Goal: Task Accomplishment & Management: Manage account settings

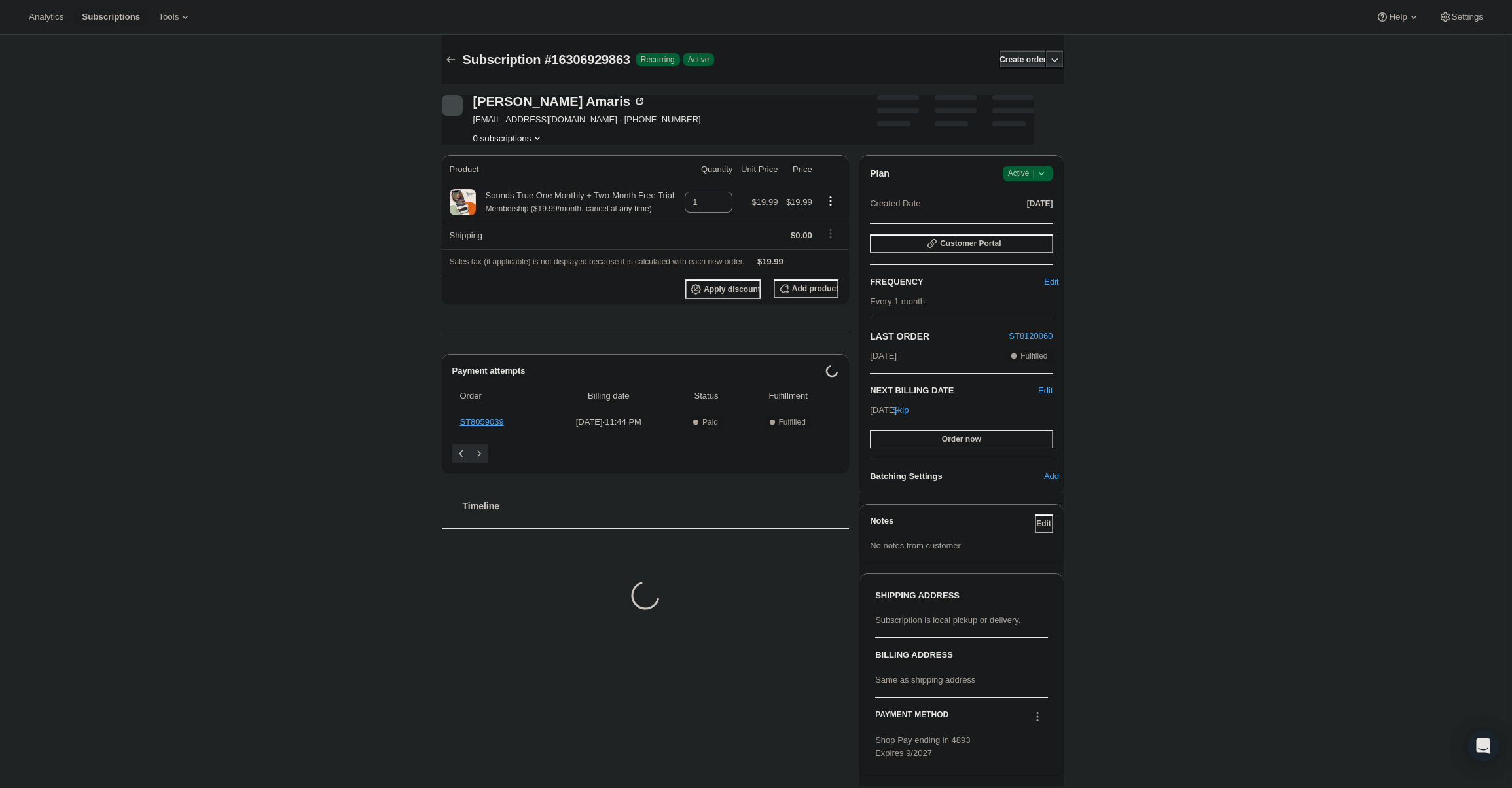
click at [1027, 164] on div "Plan Success Active | Created Date [DATE] Customer Portal FREQUENCY Edit Every …" at bounding box center [961, 324] width 203 height 338
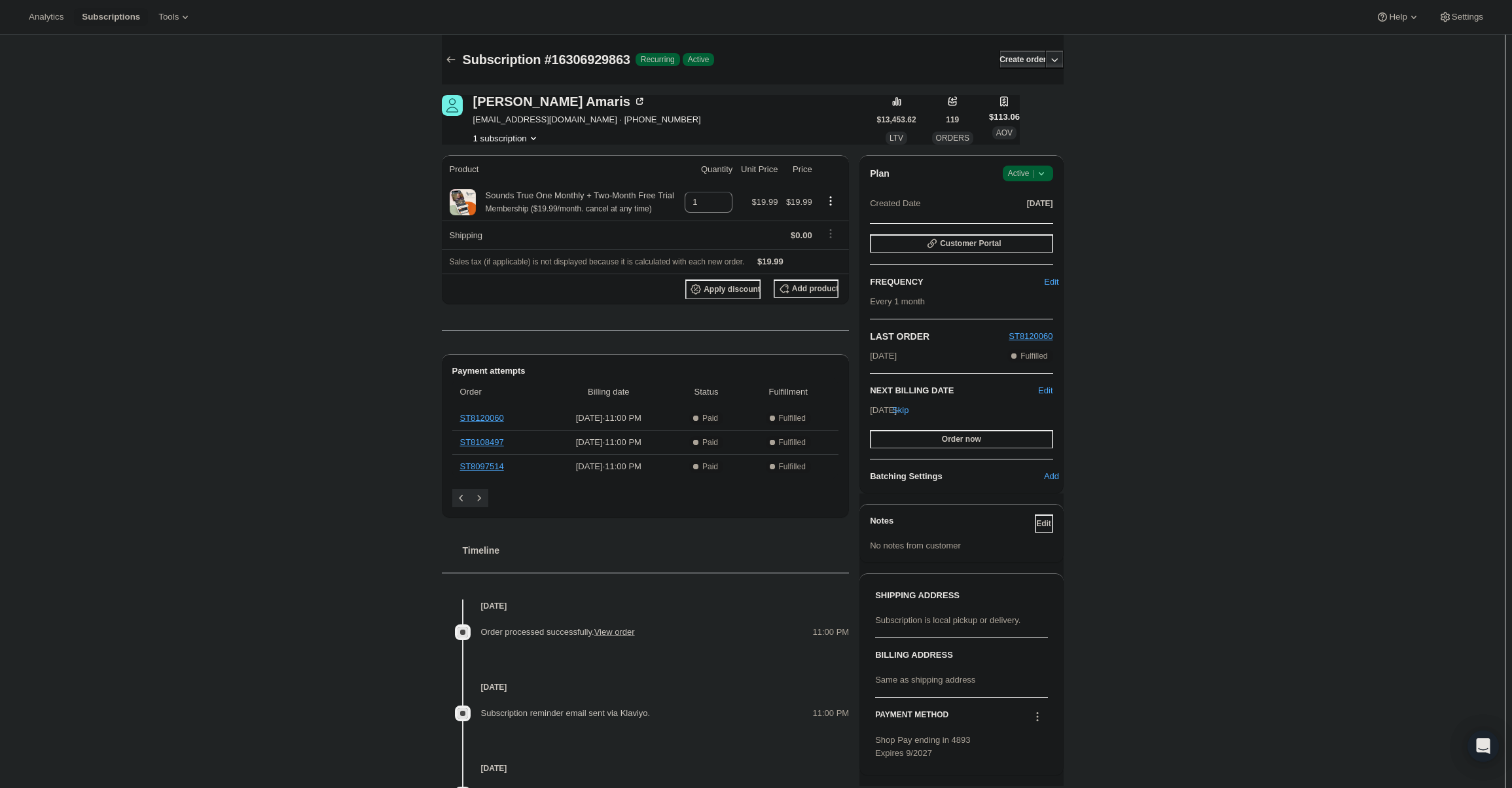
click at [1027, 172] on span "Active |" at bounding box center [1028, 173] width 40 height 13
click at [1025, 225] on span "Cancel subscription" at bounding box center [1031, 222] width 74 height 10
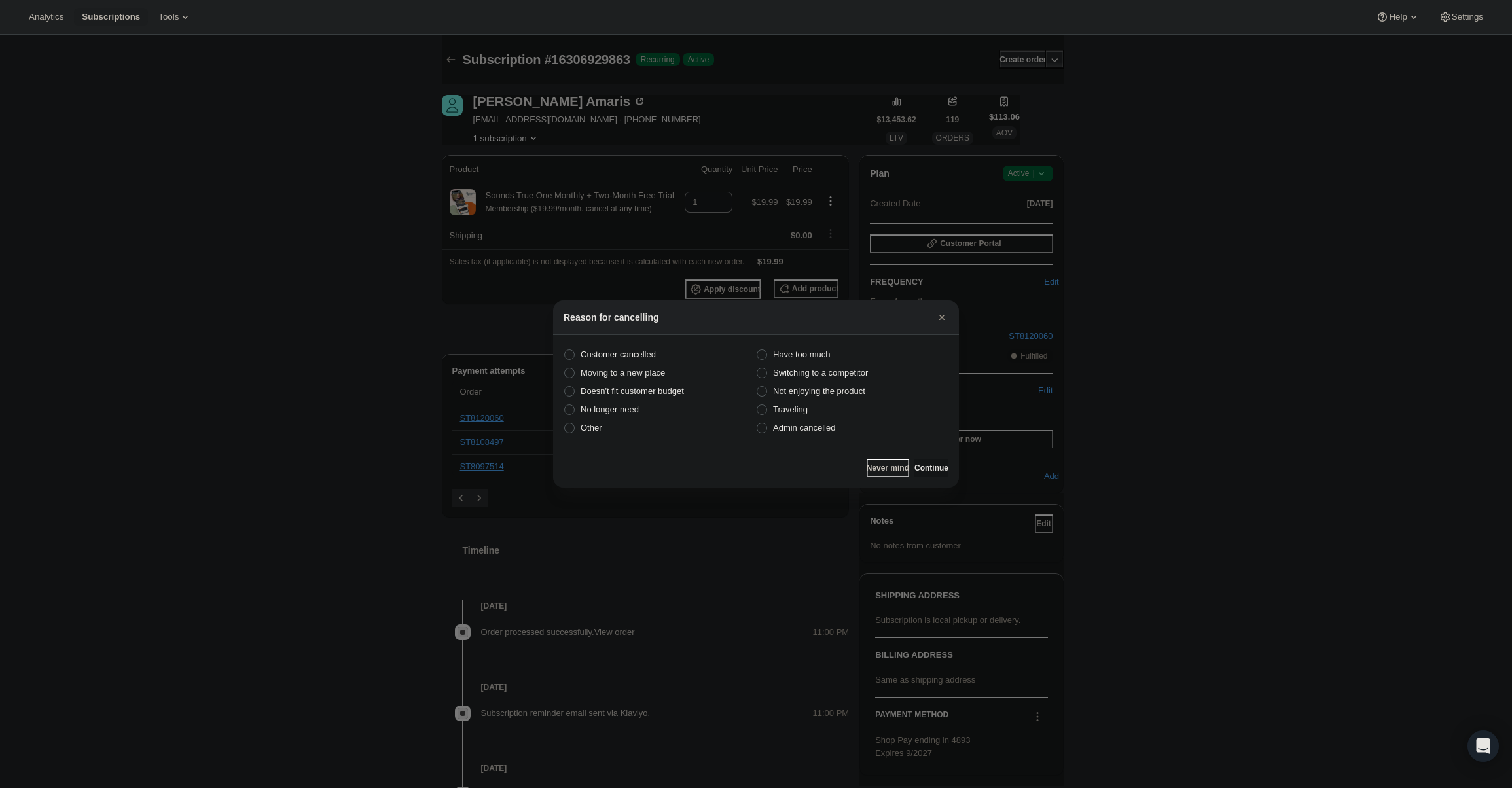
drag, startPoint x: 804, startPoint y: 424, endPoint x: 894, endPoint y: 455, distance: 95.2
click at [804, 425] on span "Admin cancelled" at bounding box center [804, 428] width 63 height 10
click at [757, 424] on input "Admin cancelled" at bounding box center [757, 423] width 1 height 1
radio input "true"
click at [928, 467] on span "Continue" at bounding box center [931, 468] width 34 height 11
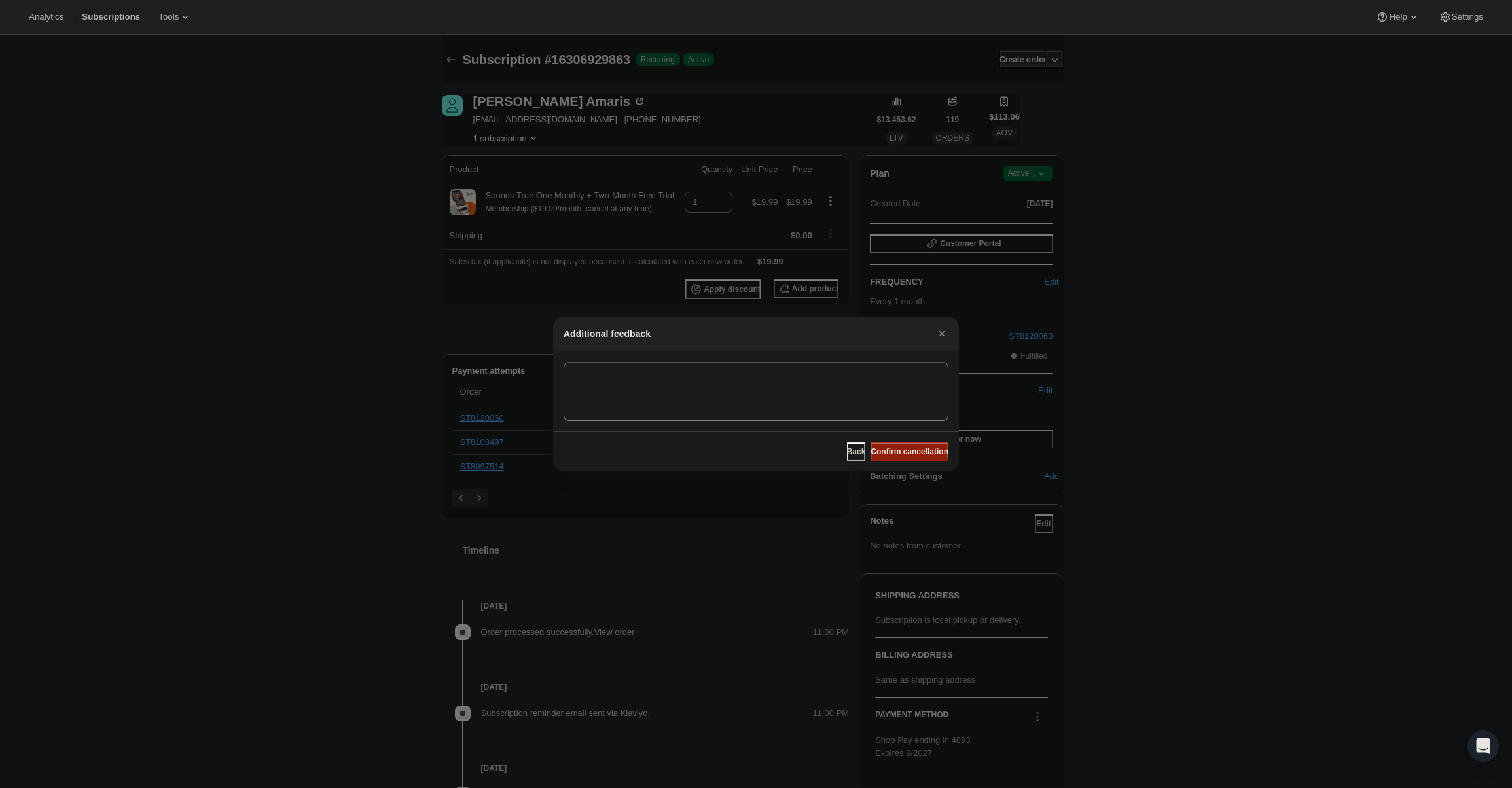
click at [909, 451] on span "Confirm cancellation" at bounding box center [909, 451] width 78 height 11
